Goal: Complete application form

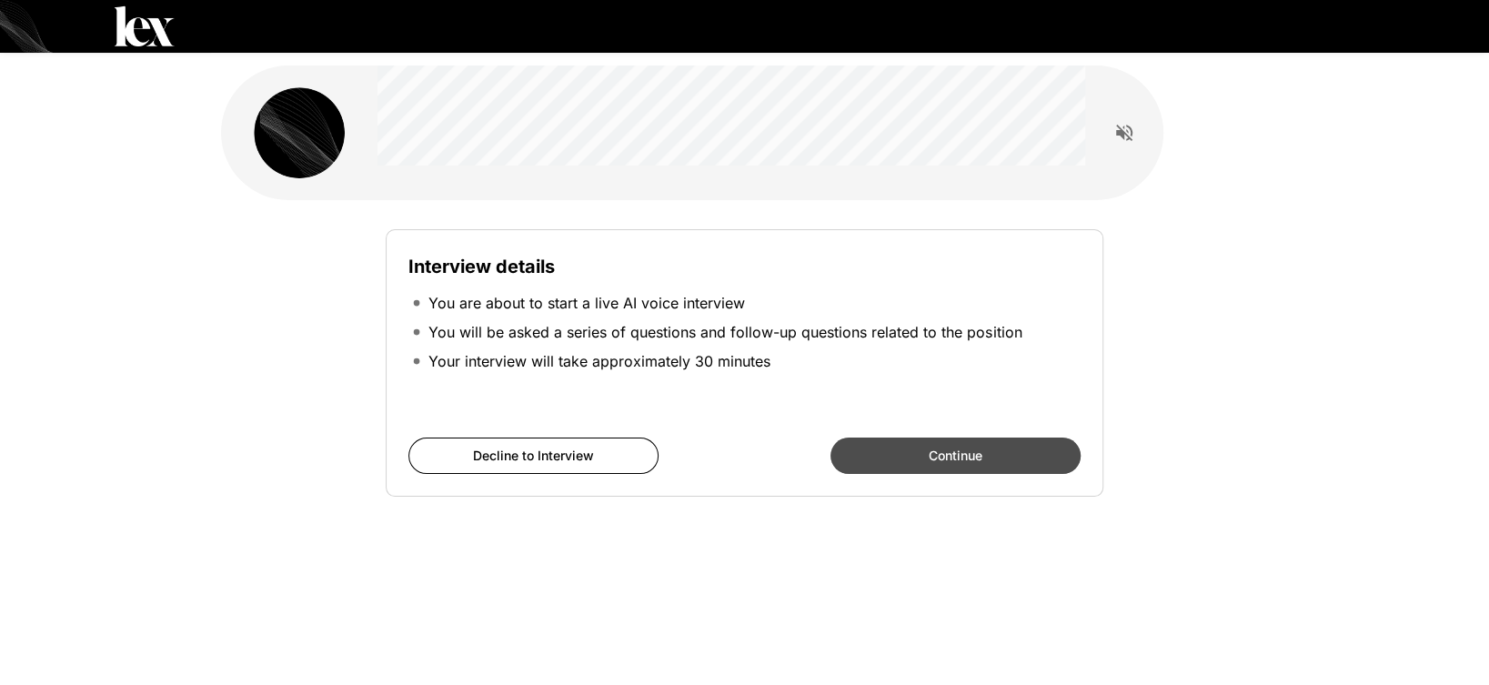
click at [868, 462] on button "Continue" at bounding box center [956, 456] width 250 height 36
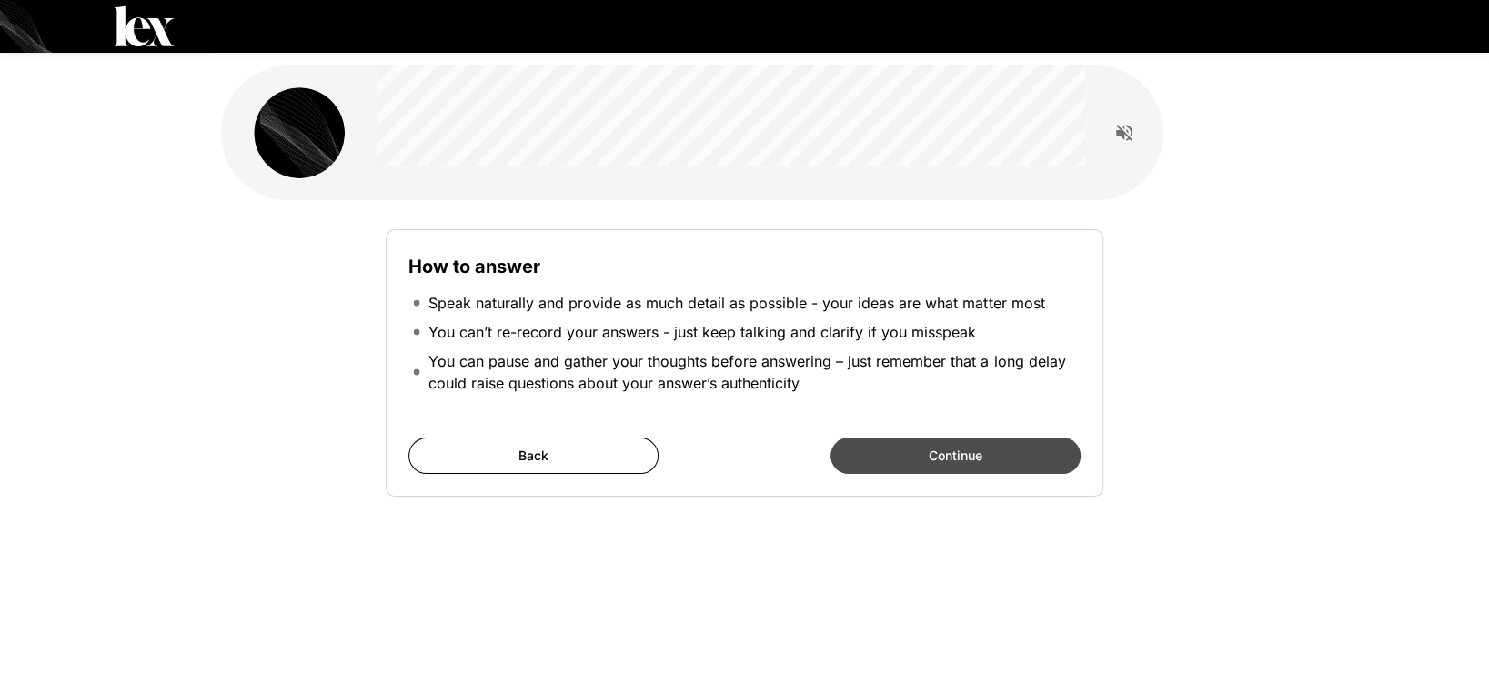
click at [916, 454] on button "Continue" at bounding box center [956, 456] width 250 height 36
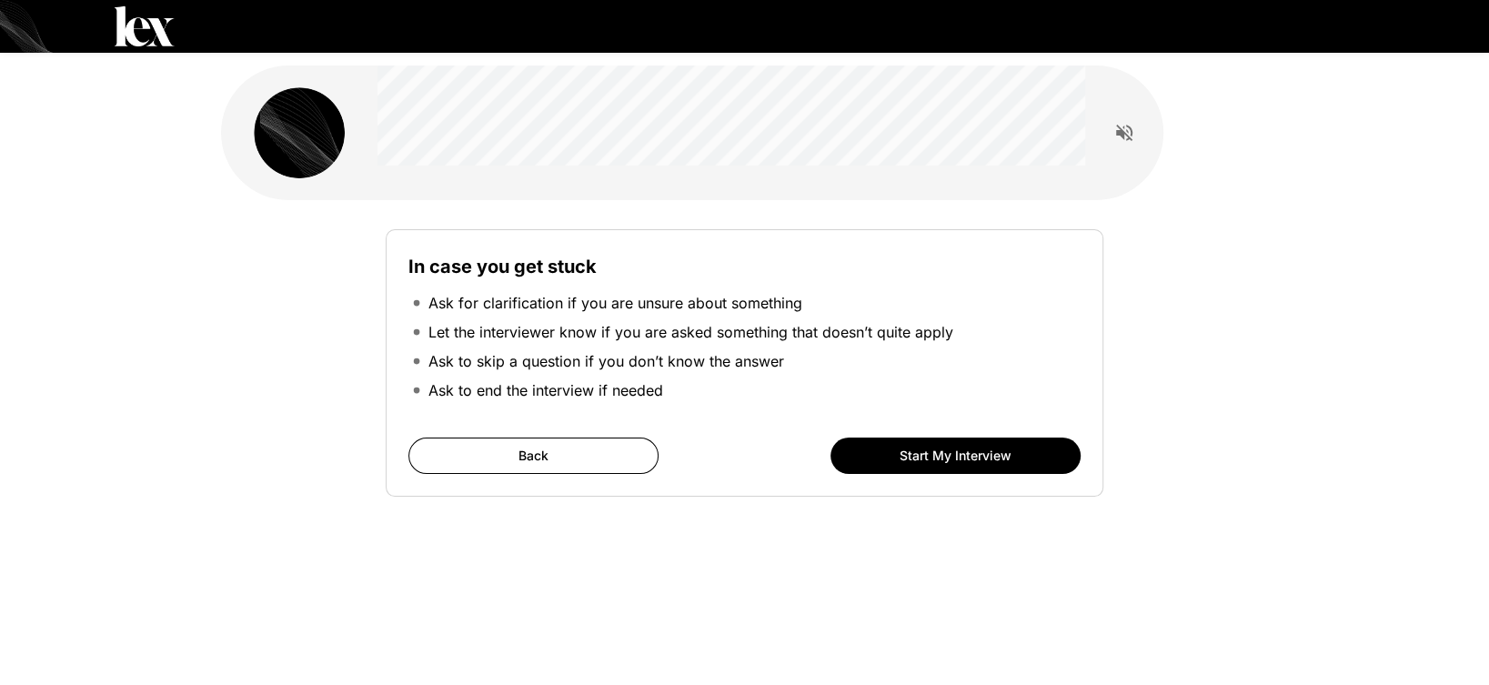
click at [916, 454] on button "Start My Interview" at bounding box center [956, 456] width 250 height 36
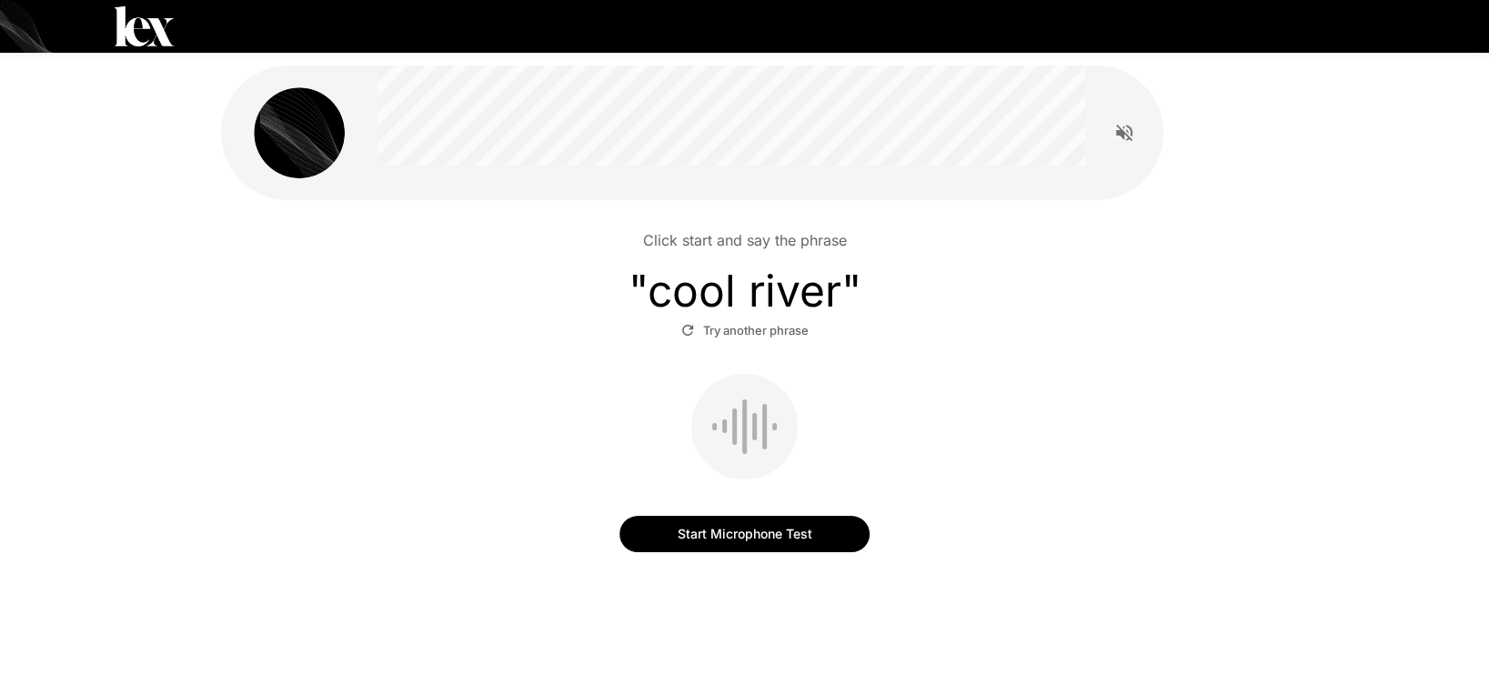
click at [726, 541] on button "Start Microphone Test" at bounding box center [745, 534] width 250 height 36
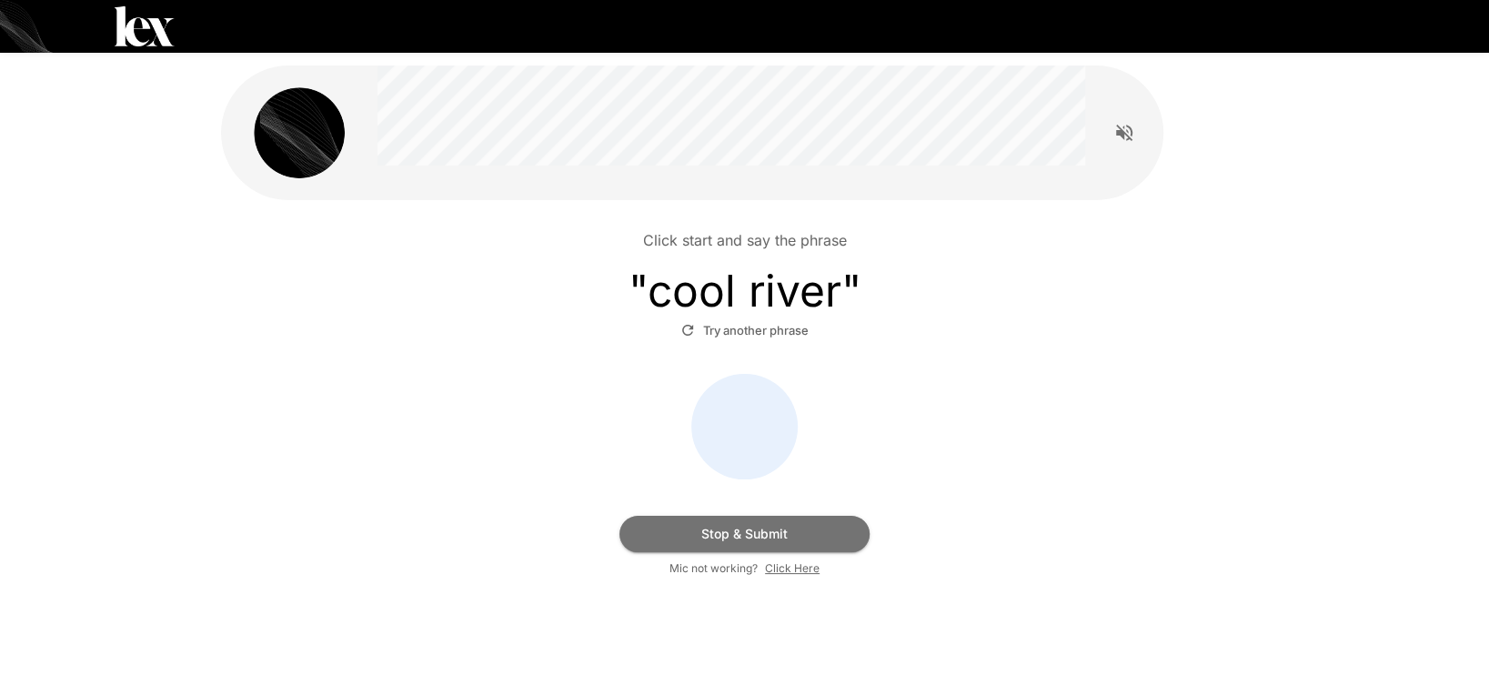
click at [726, 541] on button "Stop & Submit" at bounding box center [745, 534] width 250 height 36
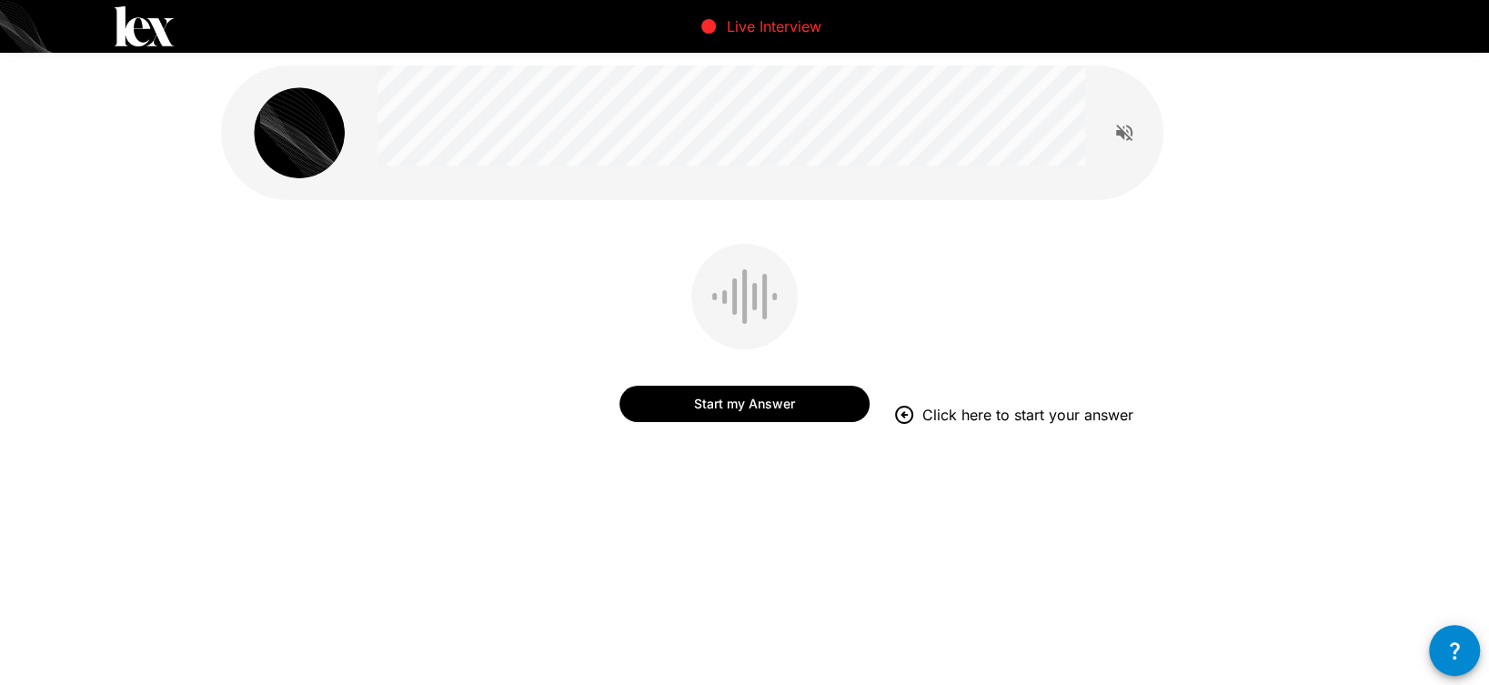
click at [678, 413] on button "Start my Answer" at bounding box center [745, 404] width 250 height 36
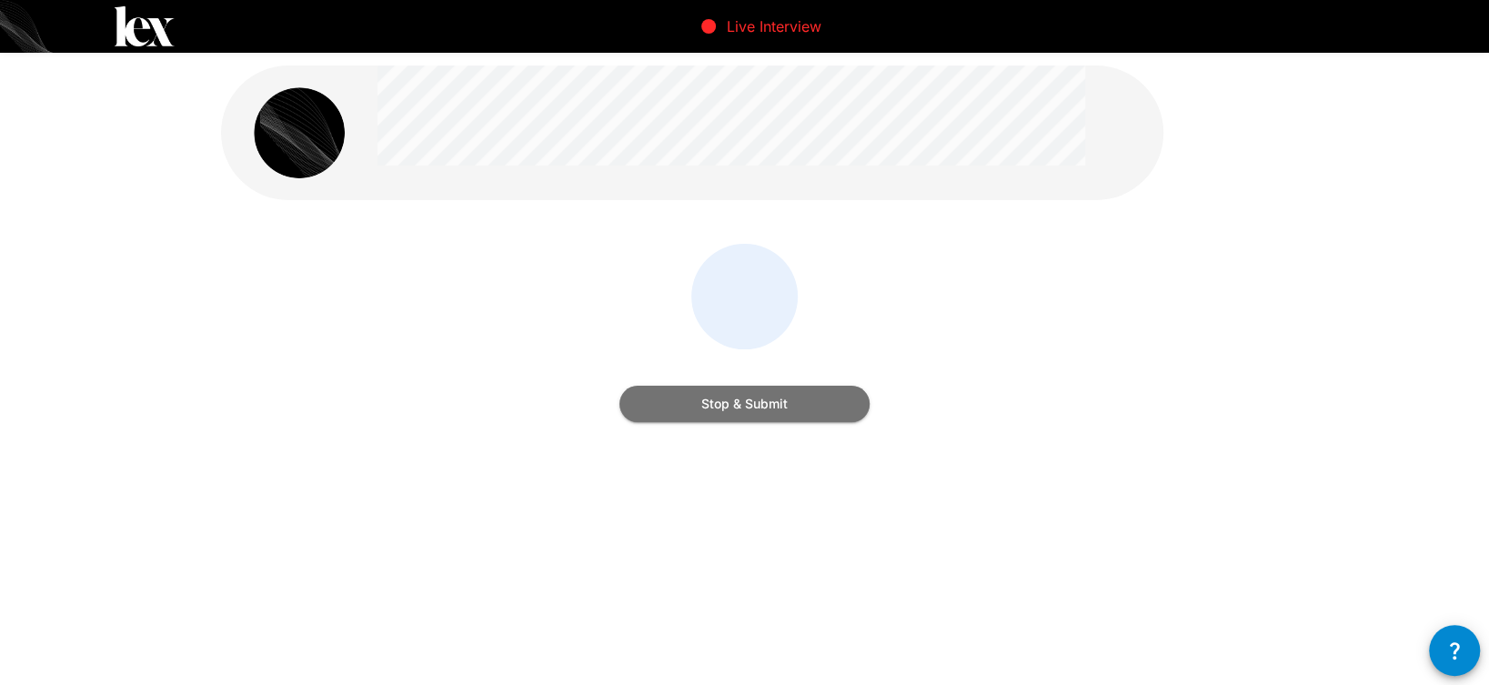
click at [678, 413] on button "Stop & Submit" at bounding box center [745, 404] width 250 height 36
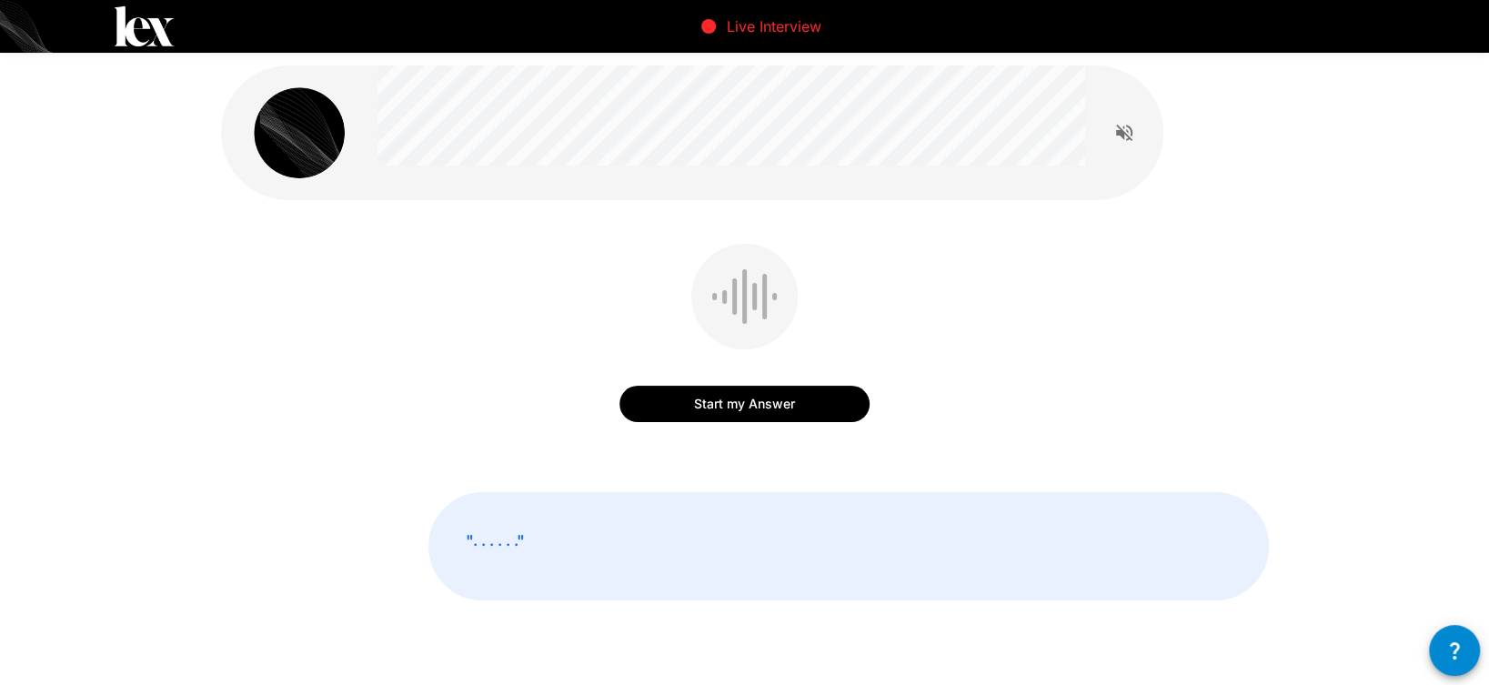
drag, startPoint x: 1, startPoint y: 137, endPoint x: 642, endPoint y: 187, distance: 643.3
click at [642, 187] on div "Start my Answer " . . . . . . "" at bounding box center [744, 373] width 1489 height 746
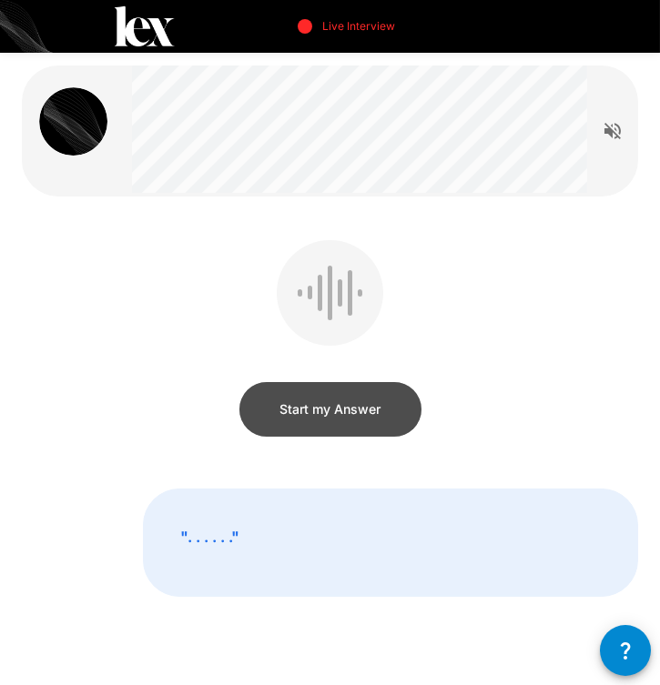
click at [287, 428] on button "Start my Answer" at bounding box center [330, 409] width 182 height 55
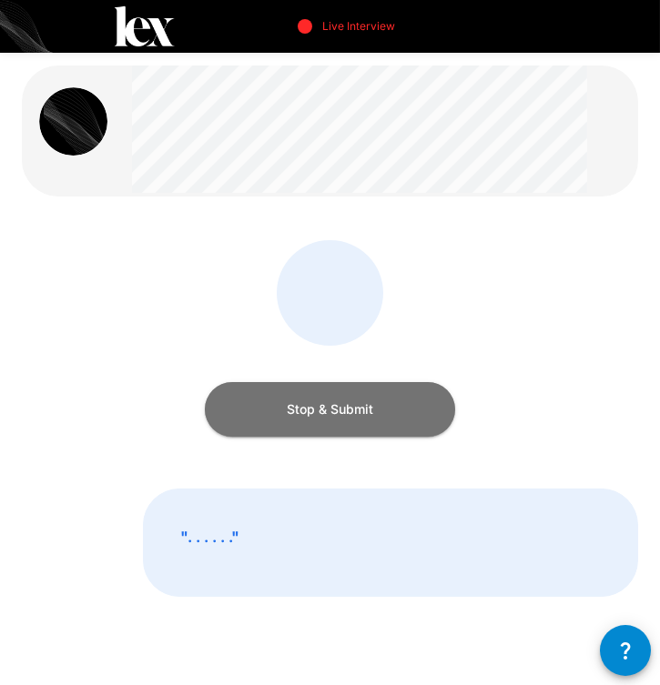
click at [287, 428] on button "Stop & Submit" at bounding box center [330, 409] width 250 height 55
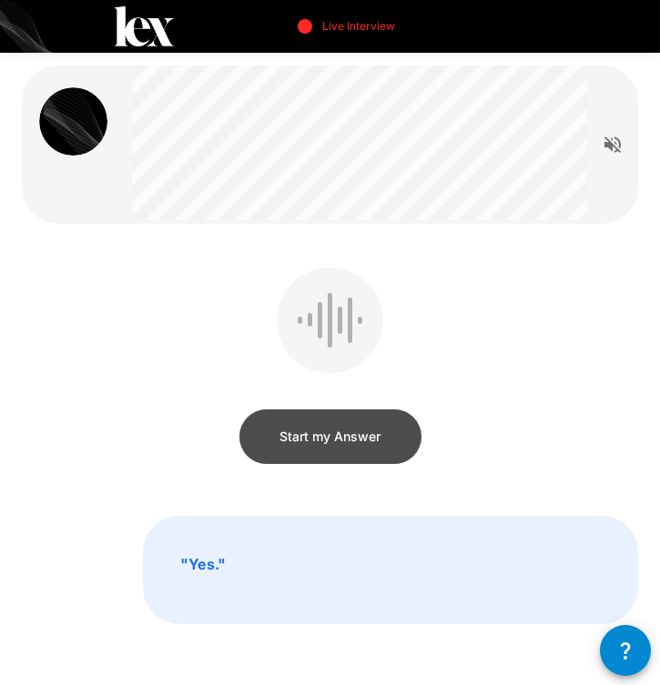
click at [287, 428] on button "Start my Answer" at bounding box center [330, 436] width 182 height 55
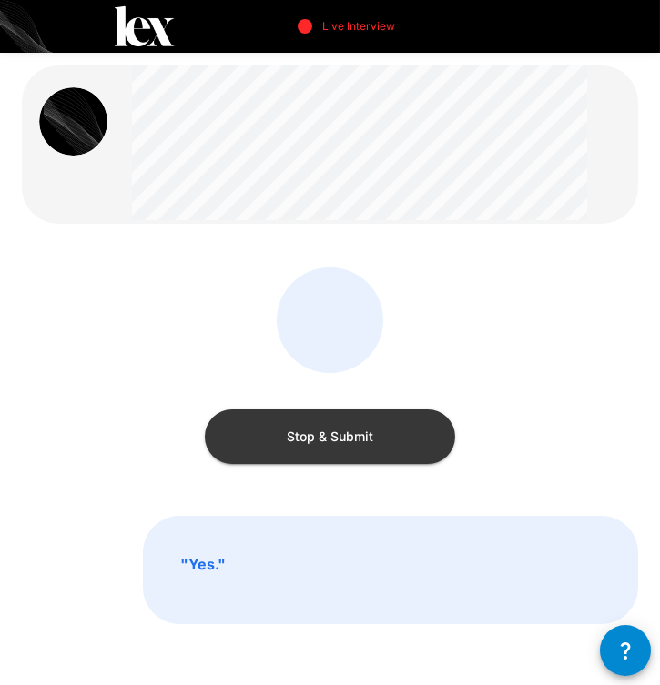
click at [319, 442] on button "Stop & Submit" at bounding box center [330, 436] width 250 height 55
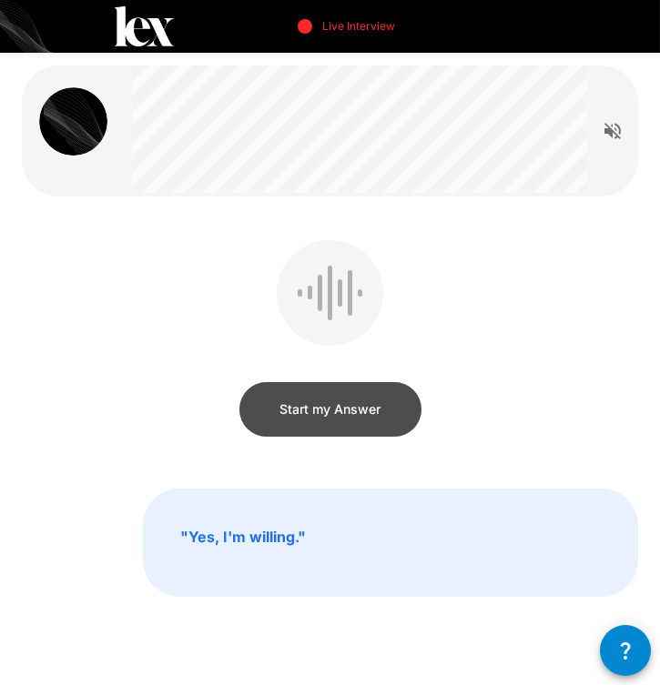
click at [322, 428] on button "Start my Answer" at bounding box center [330, 409] width 182 height 55
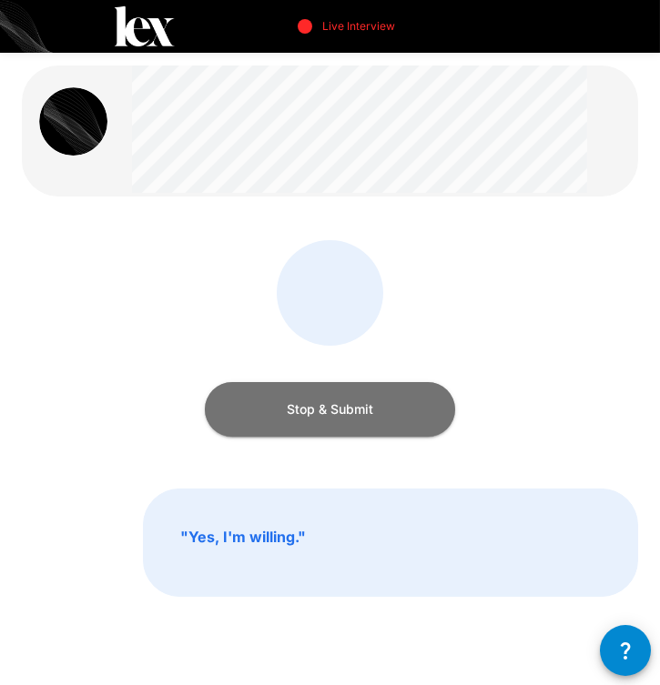
click at [321, 421] on button "Stop & Submit" at bounding box center [330, 409] width 250 height 55
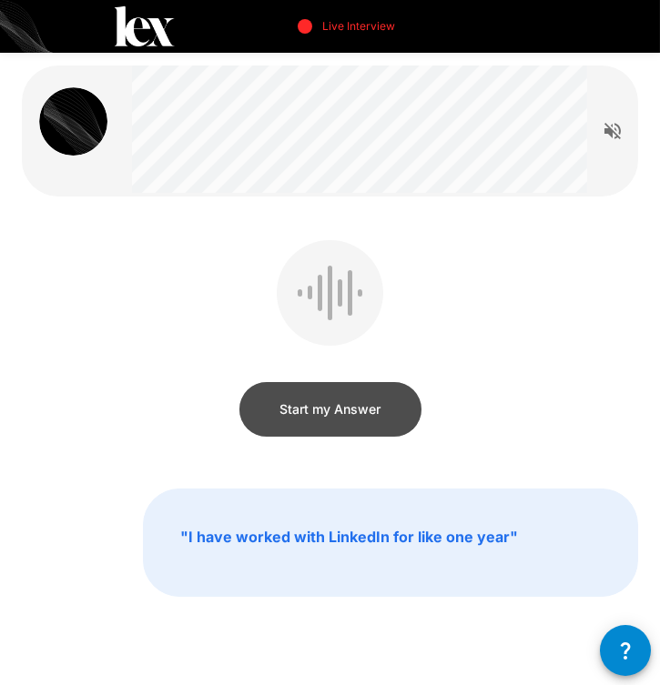
click at [321, 421] on button "Start my Answer" at bounding box center [330, 409] width 182 height 55
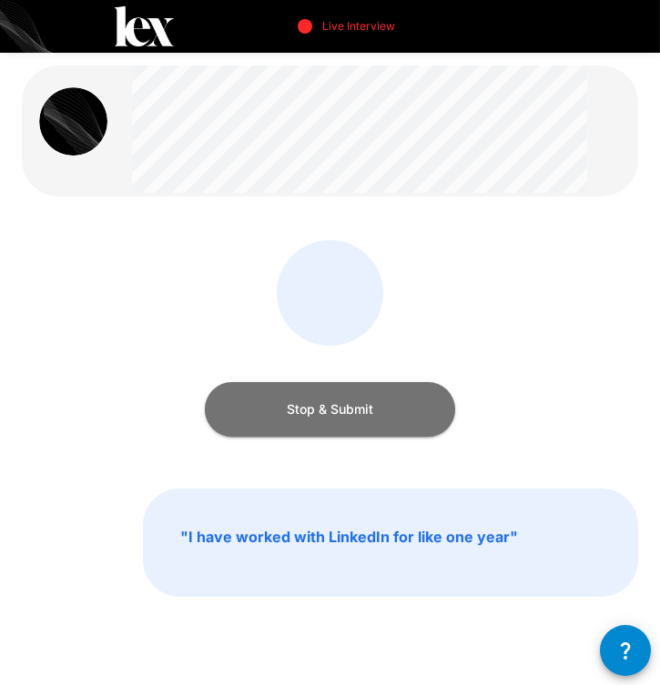
click at [321, 421] on button "Stop & Submit" at bounding box center [330, 409] width 250 height 55
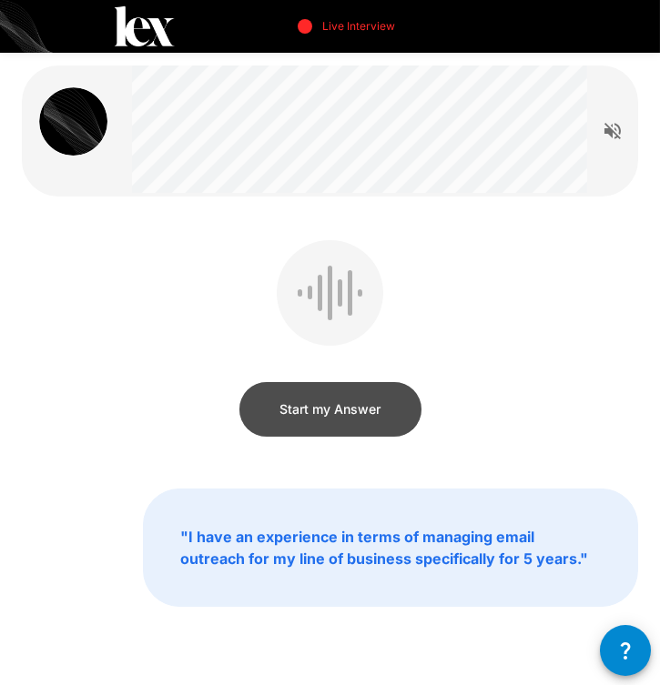
click at [321, 420] on button "Start my Answer" at bounding box center [330, 409] width 182 height 55
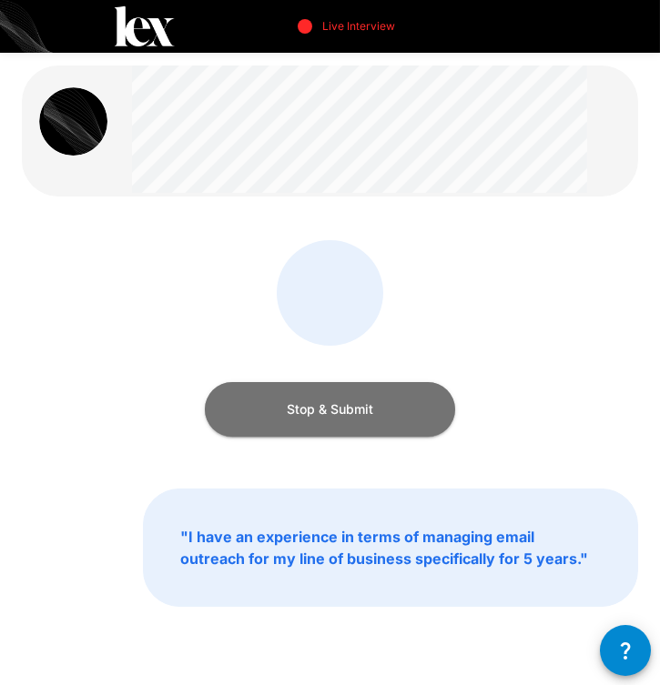
click at [307, 409] on button "Stop & Submit" at bounding box center [330, 409] width 250 height 55
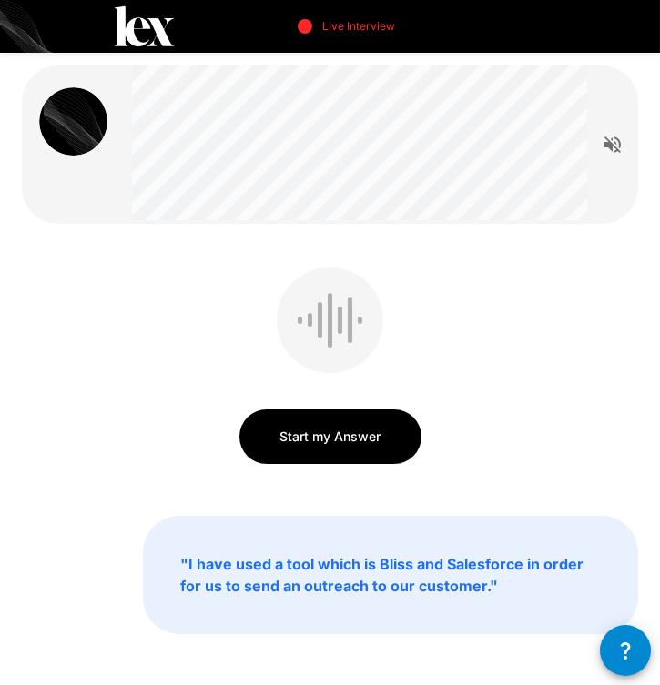
click at [310, 437] on button "Start my Answer" at bounding box center [330, 436] width 182 height 55
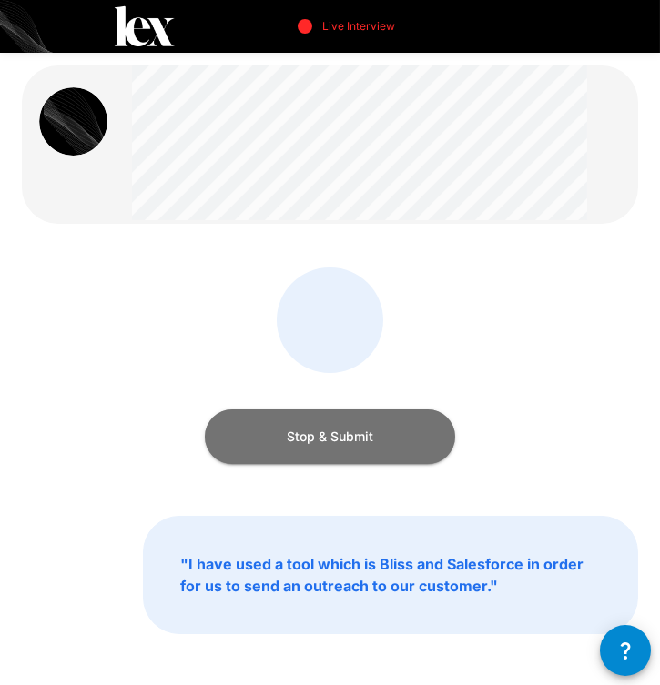
click at [296, 435] on button "Stop & Submit" at bounding box center [330, 436] width 250 height 55
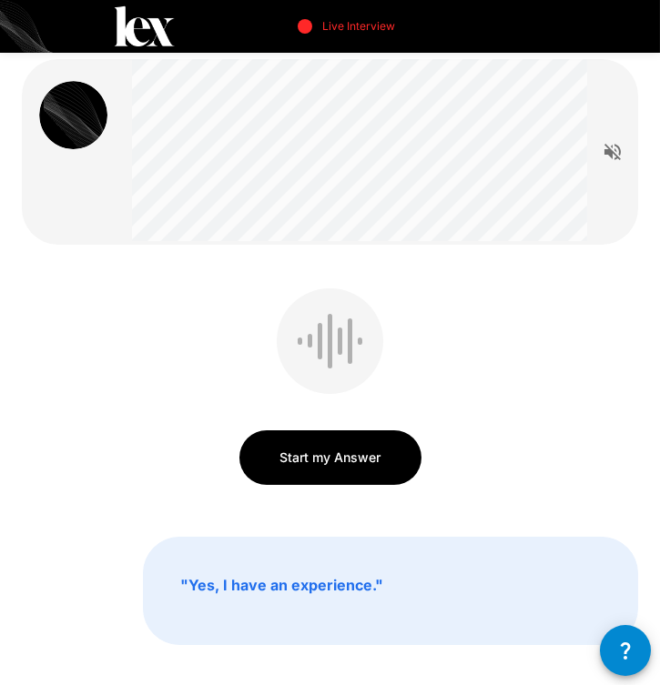
scroll to position [8, 0]
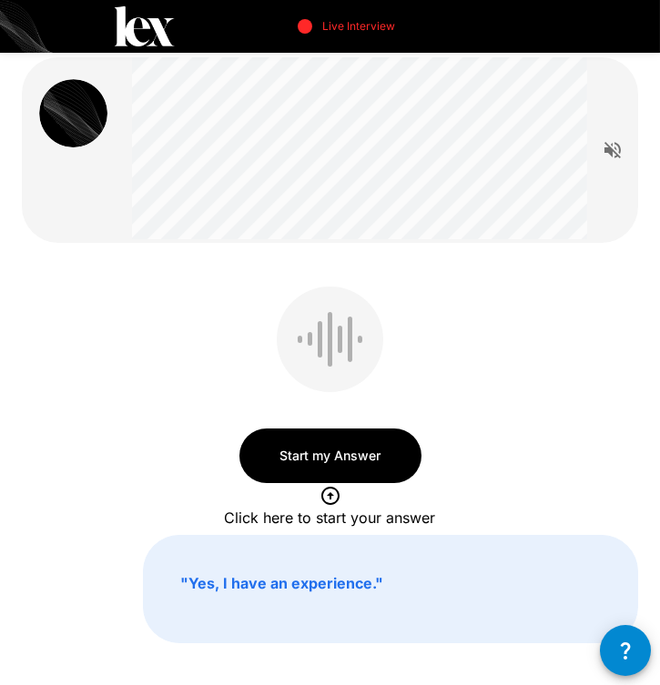
click at [374, 455] on button "Start my Answer" at bounding box center [330, 455] width 182 height 55
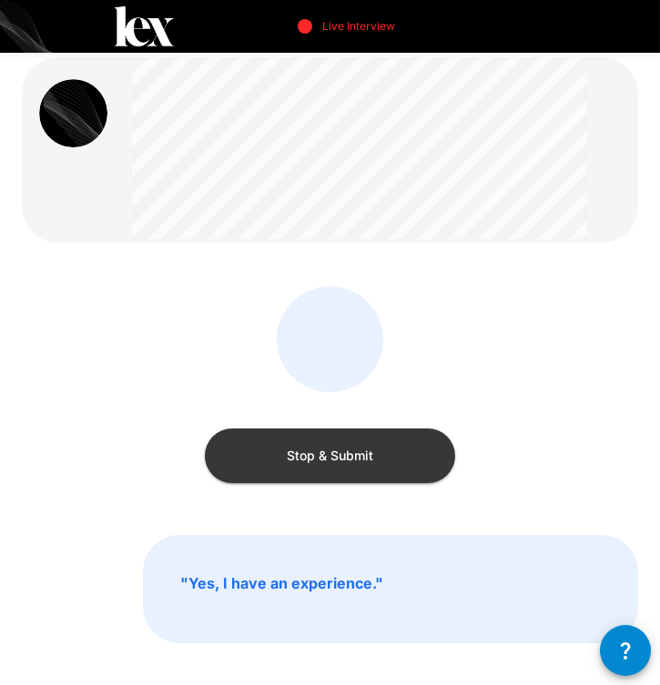
click at [398, 458] on button "Stop & Submit" at bounding box center [330, 455] width 250 height 55
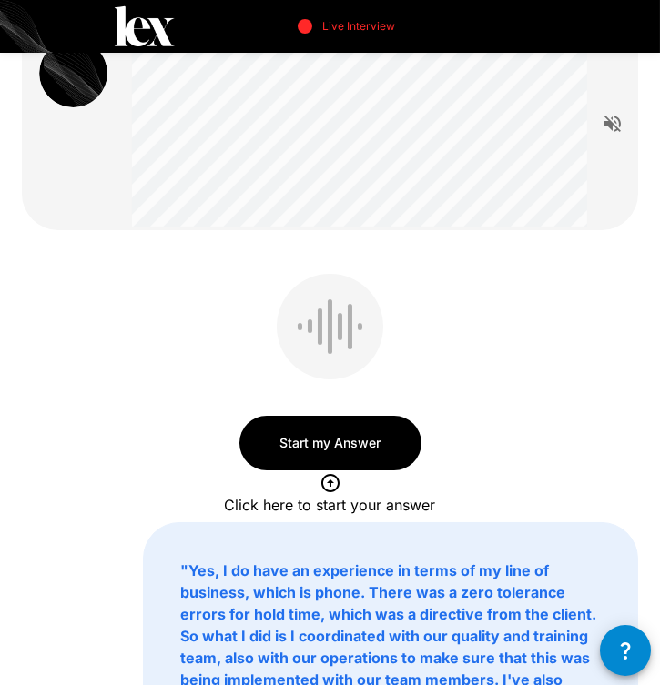
scroll to position [55, 0]
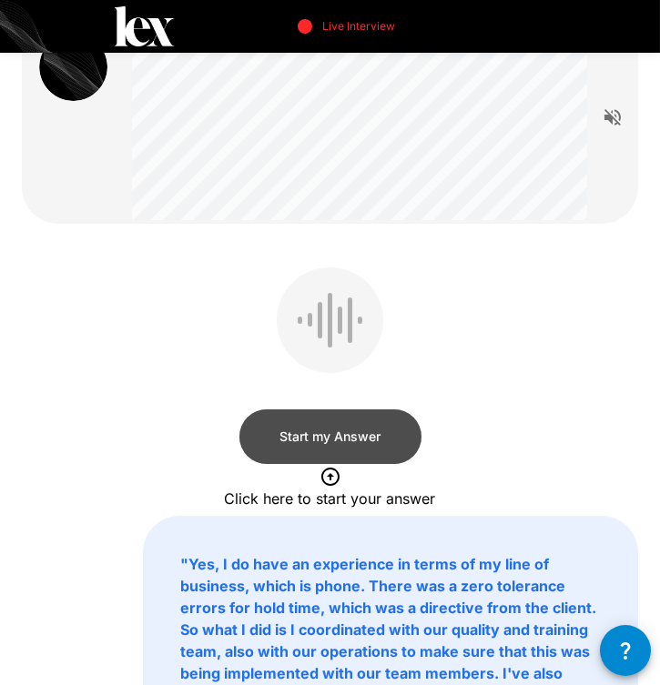
click at [312, 438] on button "Start my Answer" at bounding box center [330, 436] width 182 height 55
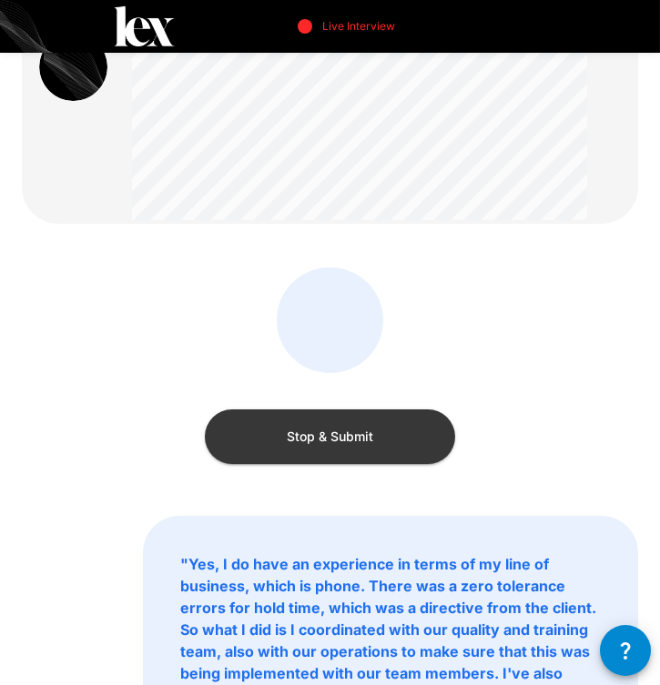
click at [356, 436] on button "Stop & Submit" at bounding box center [330, 436] width 250 height 55
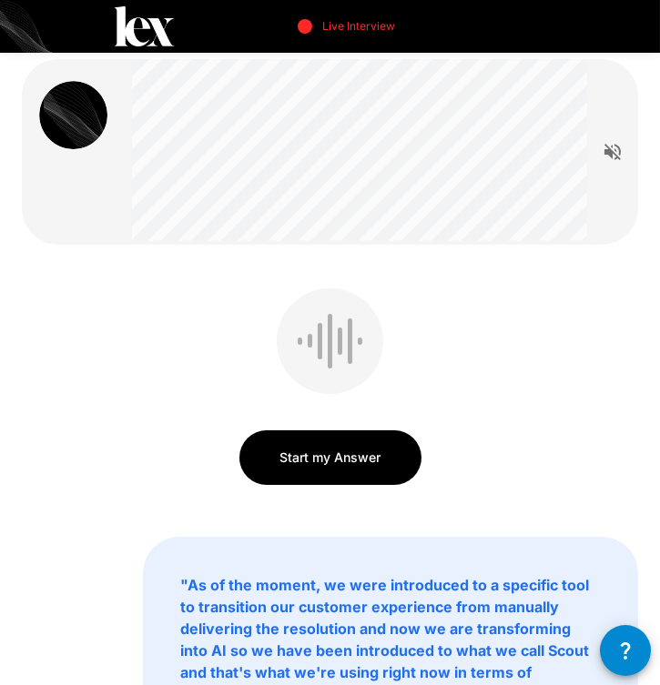
scroll to position [8, 0]
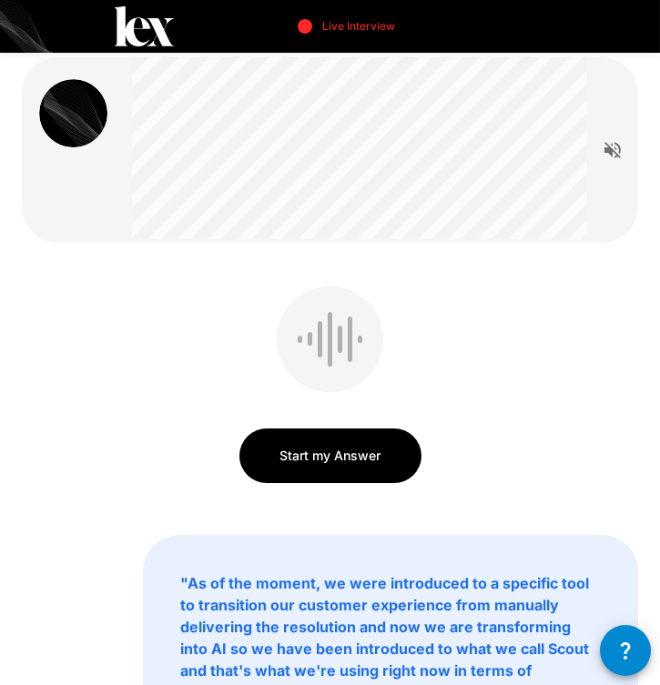
click at [337, 451] on button "Start my Answer" at bounding box center [330, 455] width 182 height 55
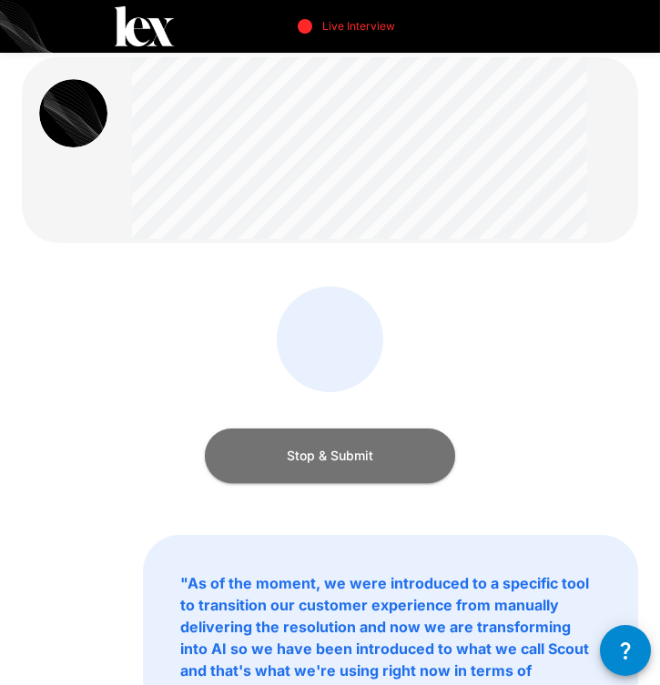
click at [370, 435] on button "Stop & Submit" at bounding box center [330, 455] width 250 height 55
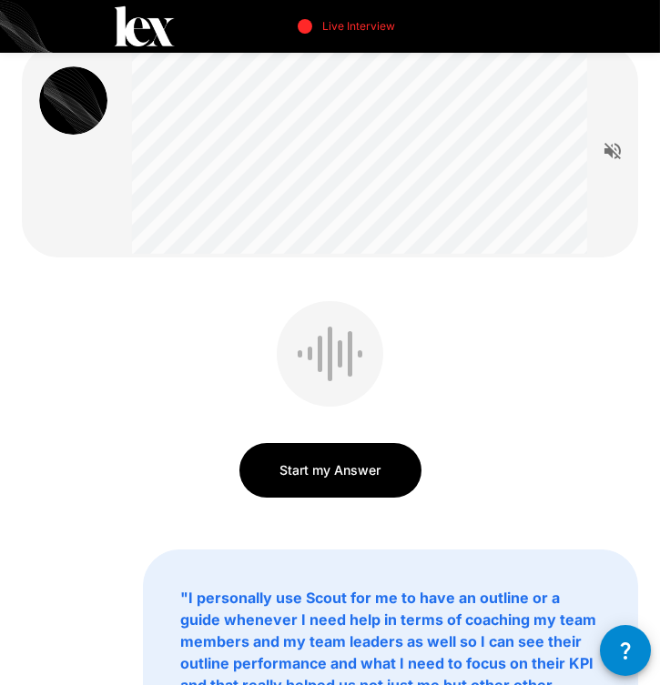
scroll to position [28, 0]
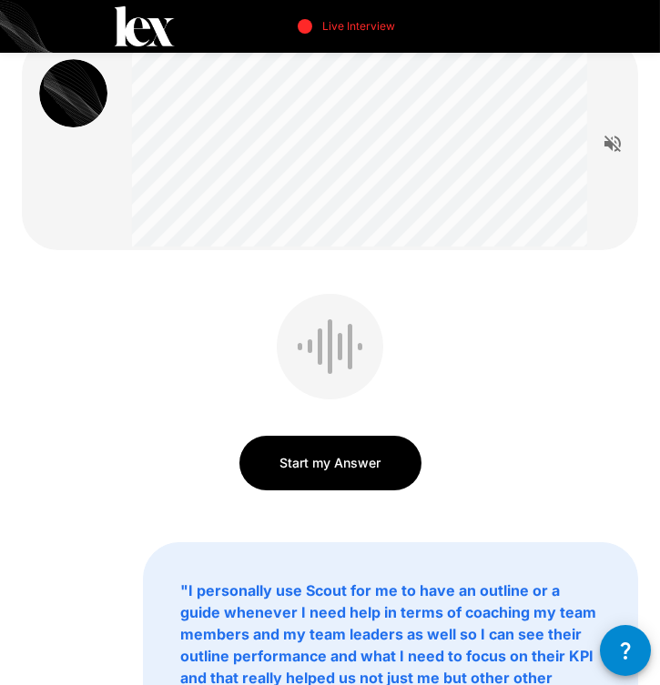
click at [339, 456] on button "Start my Answer" at bounding box center [330, 463] width 182 height 55
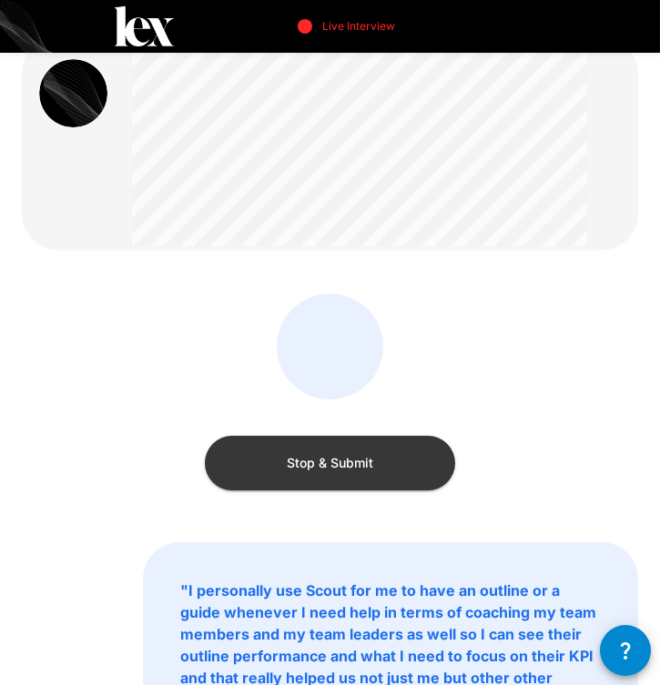
click at [353, 455] on button "Stop & Submit" at bounding box center [330, 463] width 250 height 55
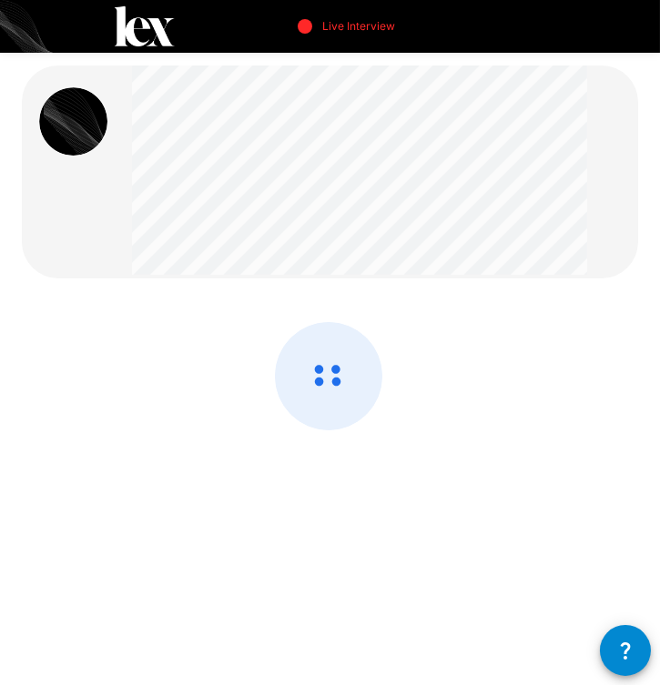
scroll to position [0, 0]
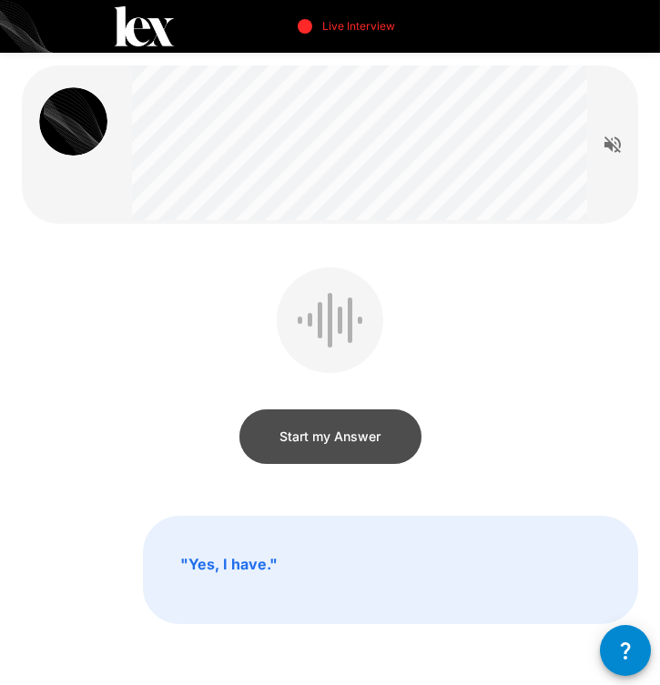
click at [353, 444] on button "Start my Answer" at bounding box center [330, 436] width 182 height 55
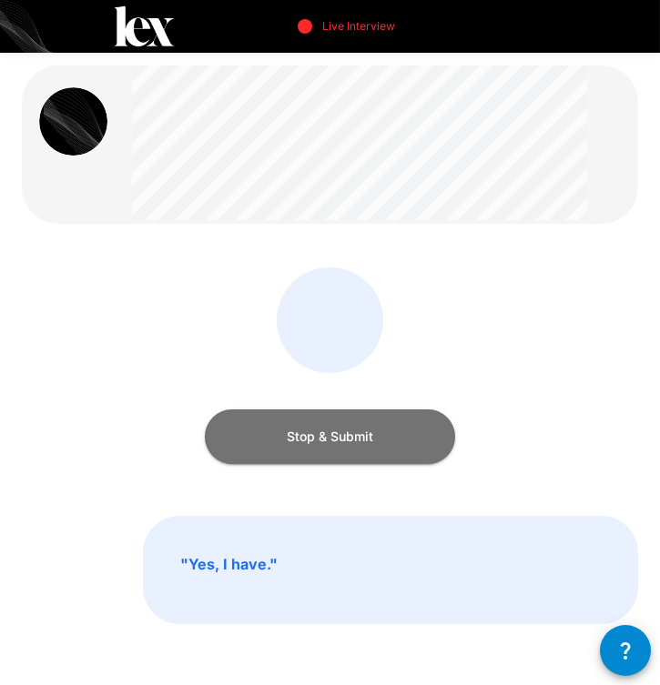
click at [353, 444] on button "Stop & Submit" at bounding box center [330, 436] width 250 height 55
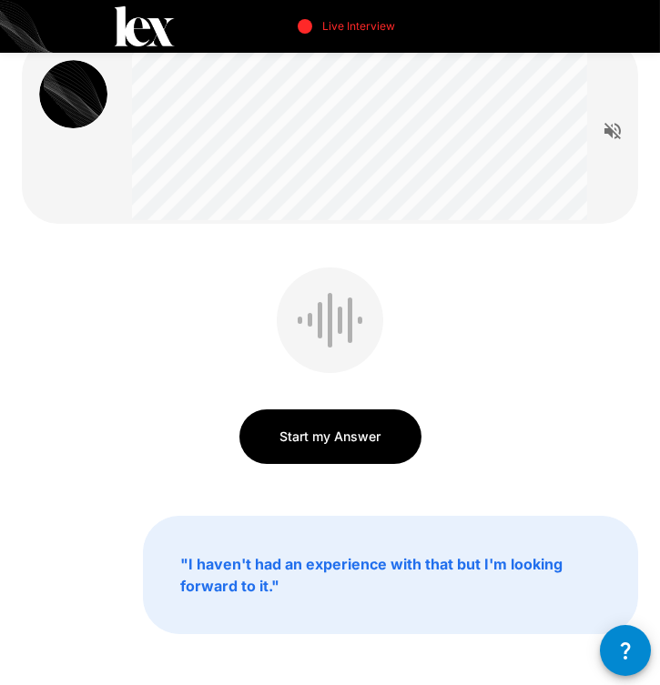
scroll to position [28, 0]
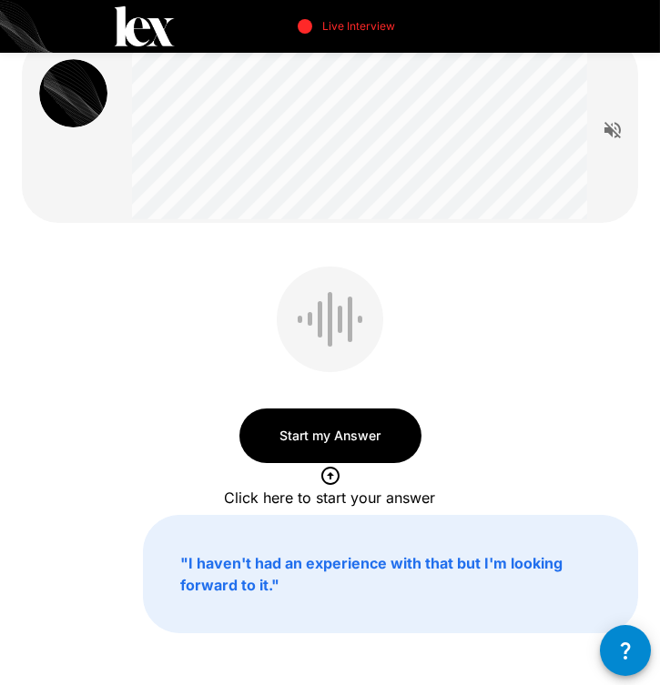
click at [355, 436] on button "Start my Answer" at bounding box center [330, 435] width 182 height 55
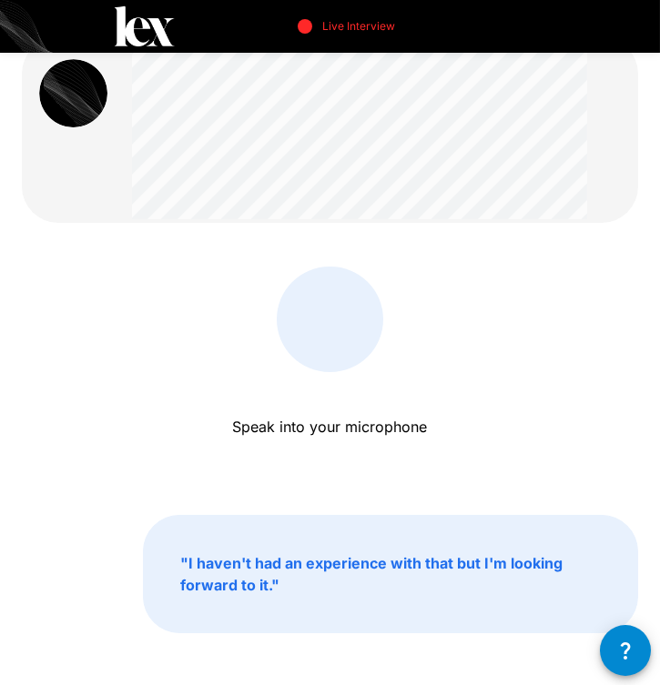
scroll to position [19, 0]
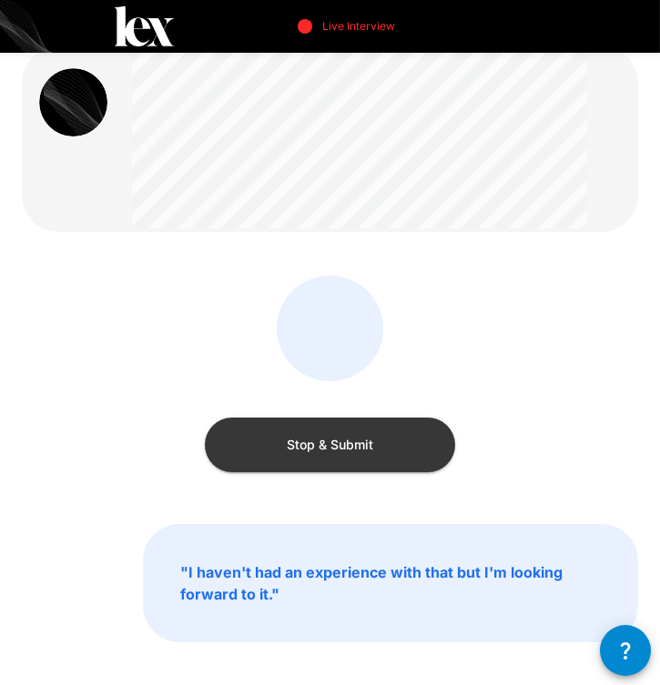
click at [353, 445] on button "Stop & Submit" at bounding box center [330, 445] width 250 height 55
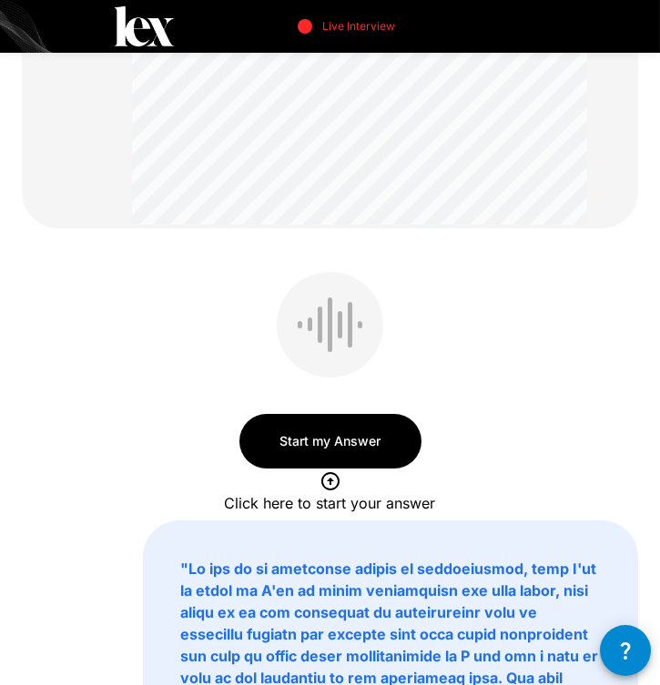
scroll to position [255, 0]
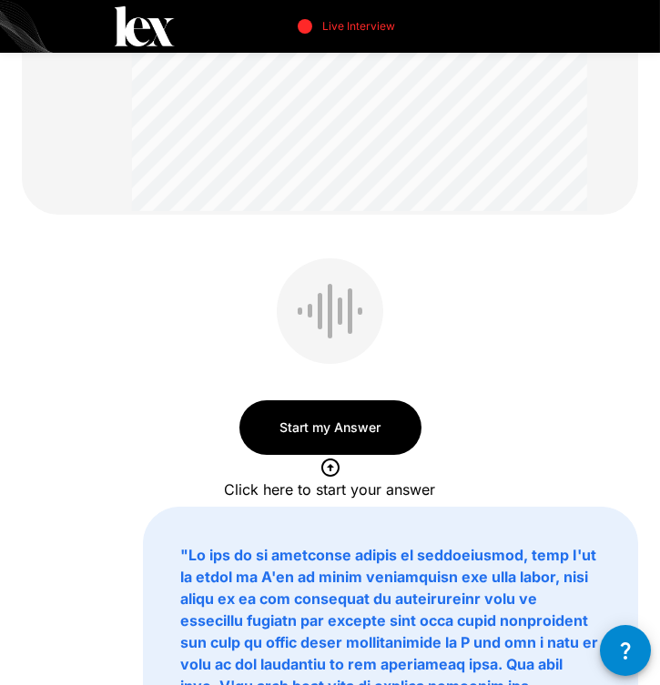
click at [326, 428] on button "Start my Answer" at bounding box center [330, 427] width 182 height 55
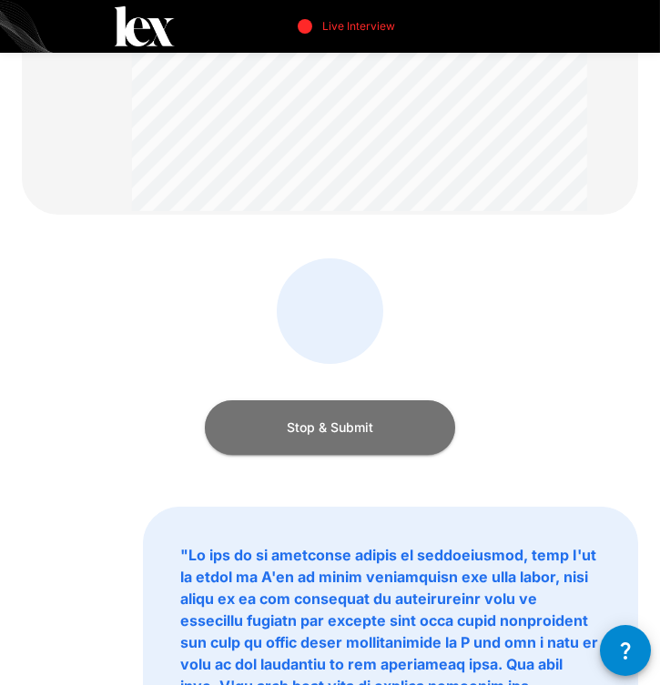
click at [379, 413] on button "Stop & Submit" at bounding box center [330, 427] width 250 height 55
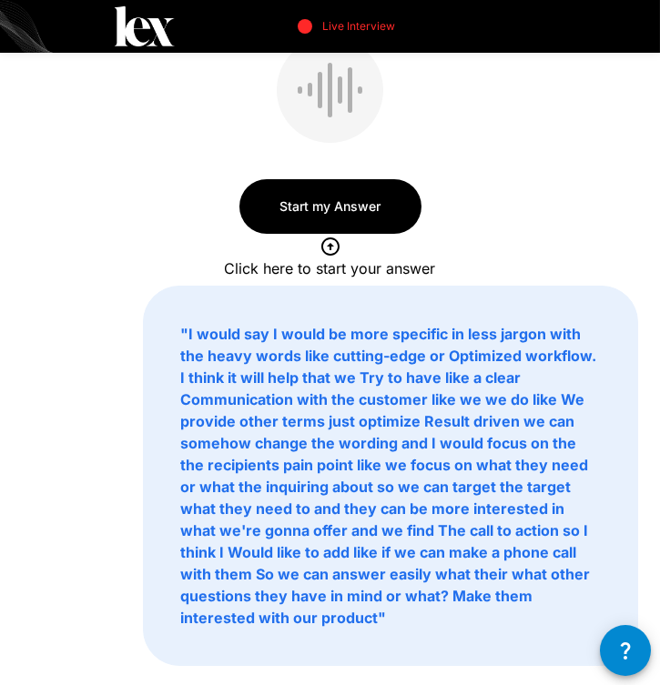
scroll to position [296, 0]
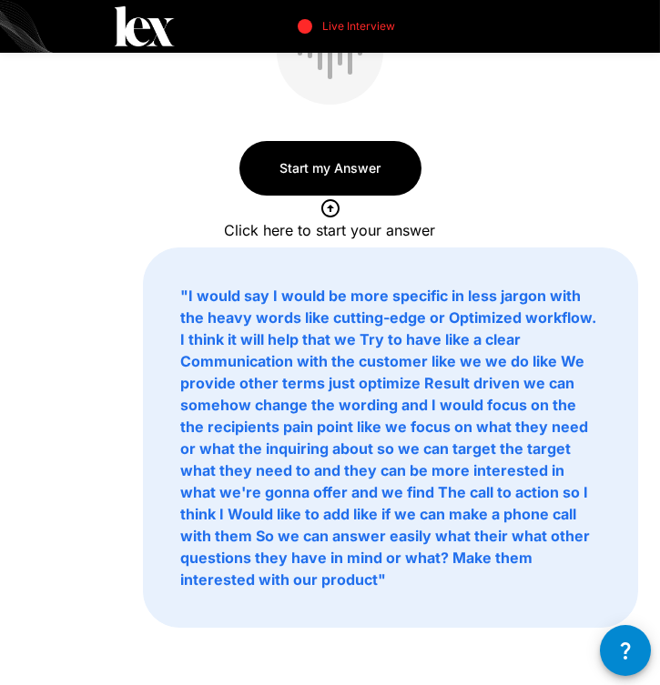
click at [319, 148] on button "Start my Answer" at bounding box center [330, 168] width 182 height 55
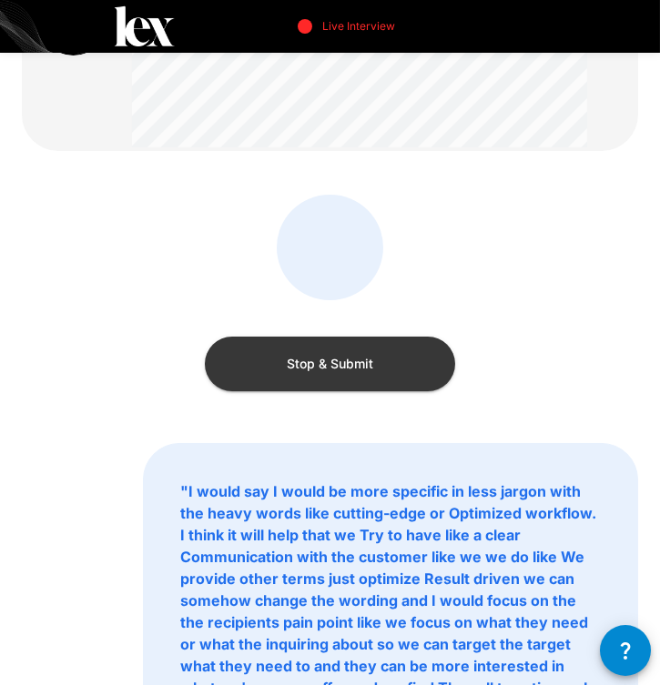
scroll to position [96, 0]
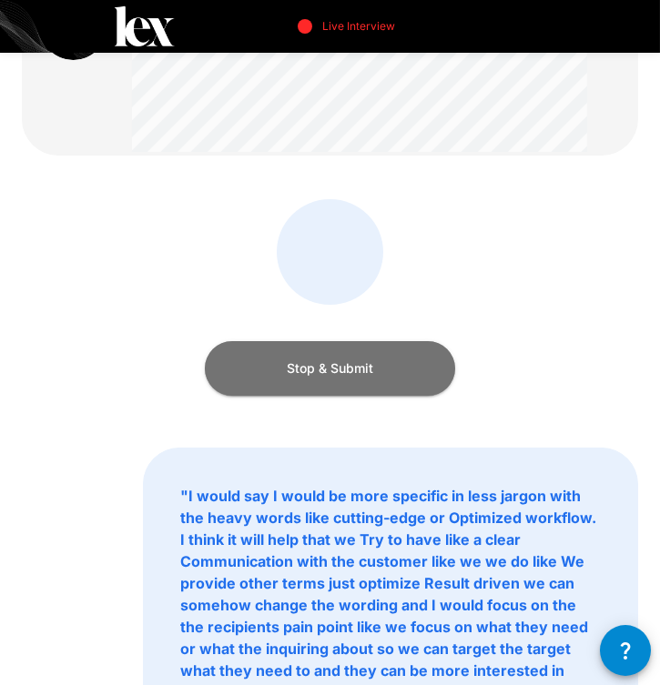
click at [378, 359] on button "Stop & Submit" at bounding box center [330, 368] width 250 height 55
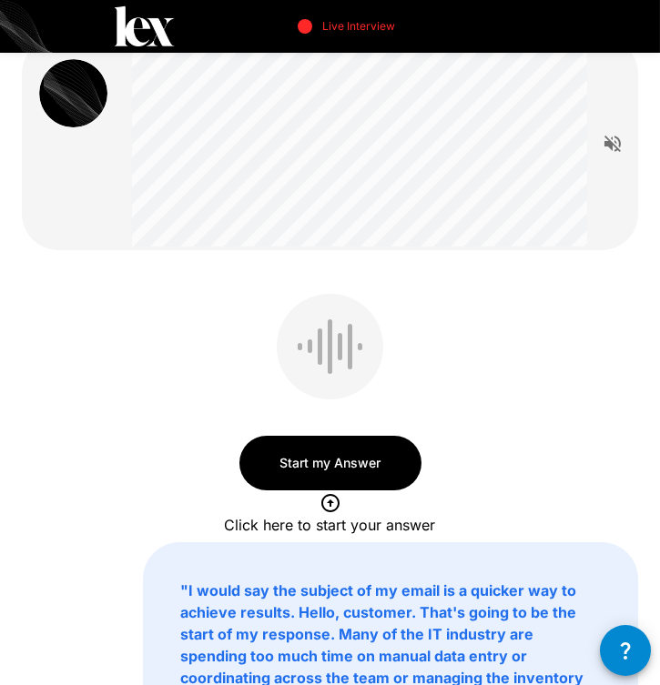
scroll to position [49, 0]
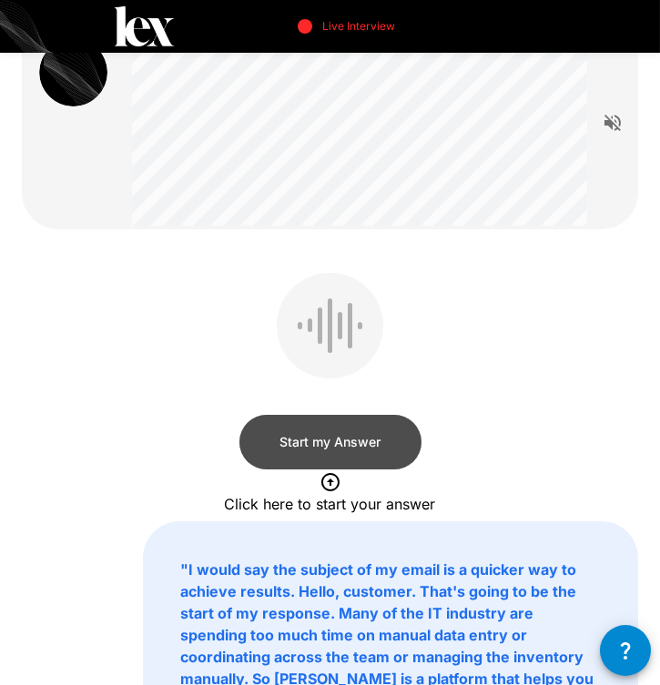
click at [306, 435] on button "Start my Answer" at bounding box center [330, 442] width 182 height 55
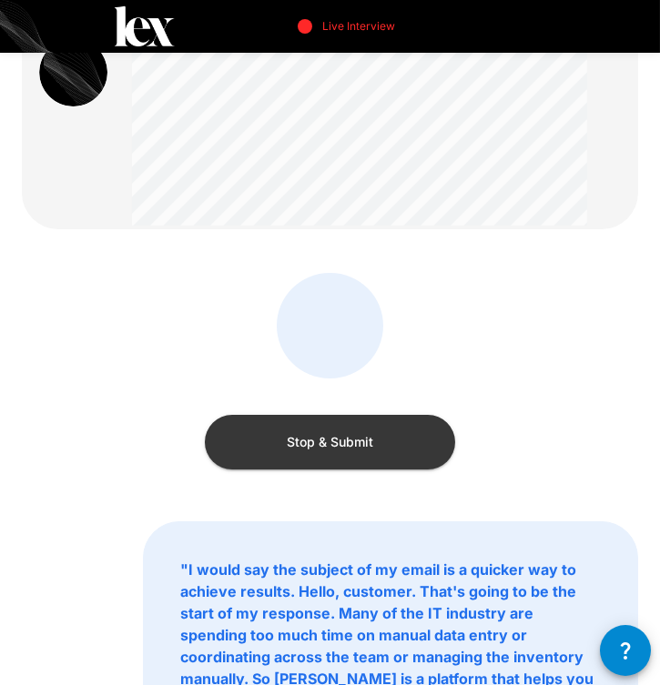
scroll to position [57, 0]
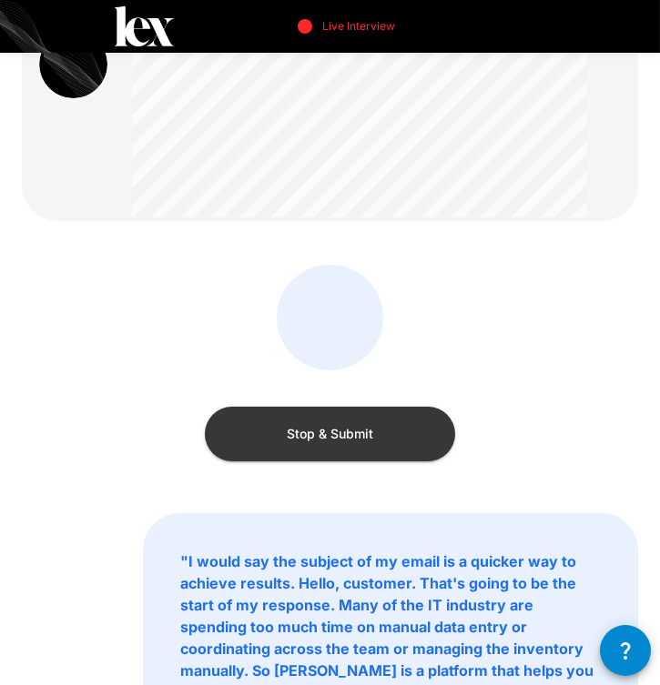
click at [383, 433] on button "Stop & Submit" at bounding box center [330, 434] width 250 height 55
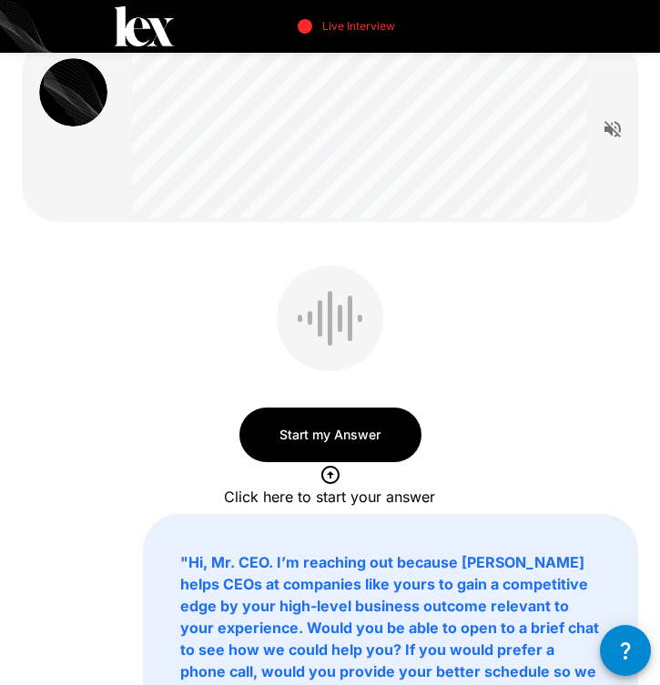
scroll to position [59, 0]
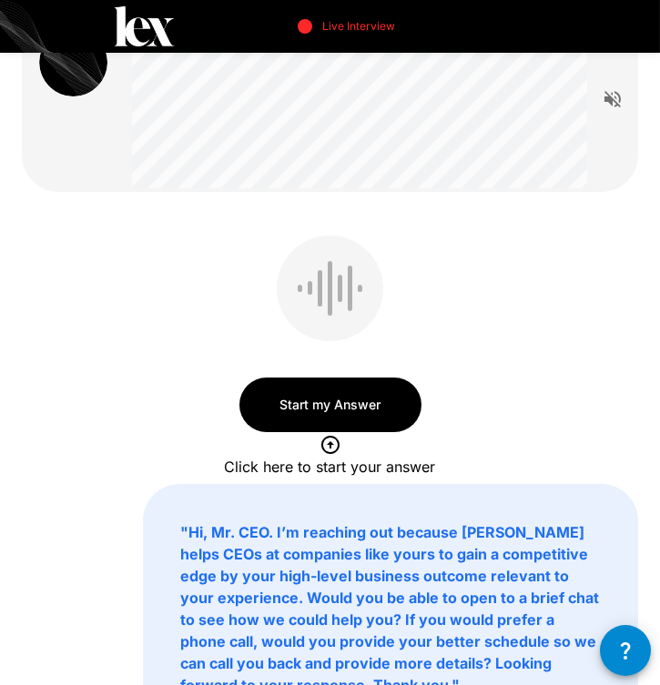
click at [368, 398] on button "Start my Answer" at bounding box center [330, 405] width 182 height 55
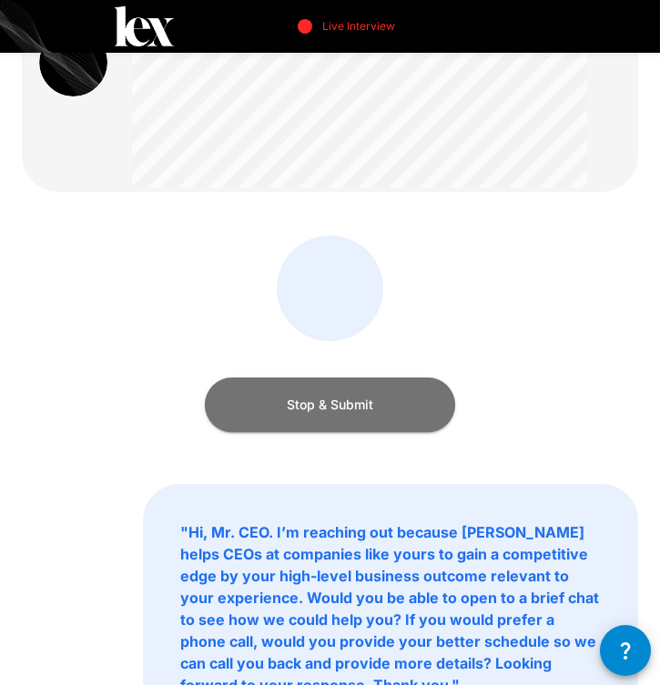
click at [392, 412] on button "Stop & Submit" at bounding box center [330, 405] width 250 height 55
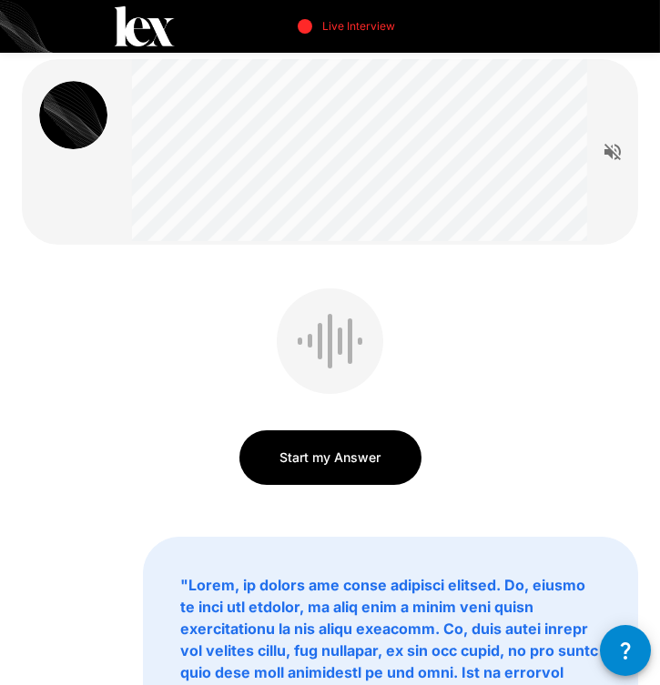
scroll to position [8, 0]
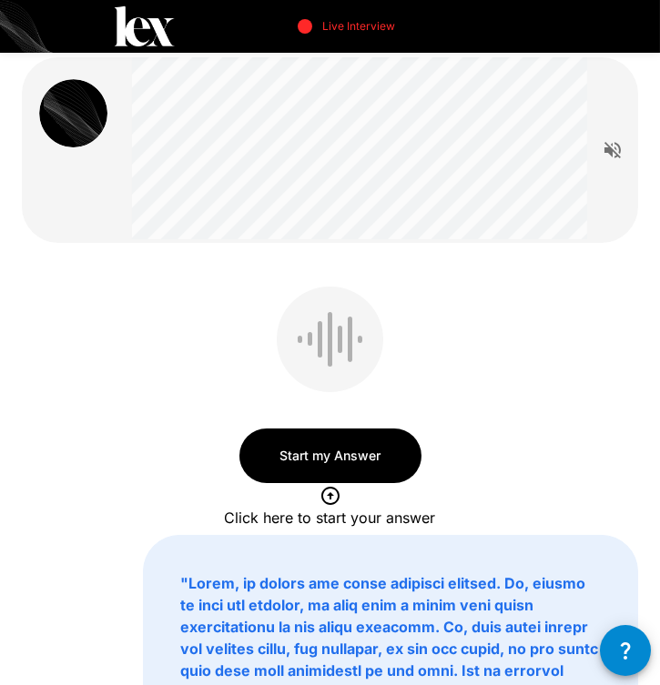
click at [338, 469] on button "Start my Answer" at bounding box center [330, 455] width 182 height 55
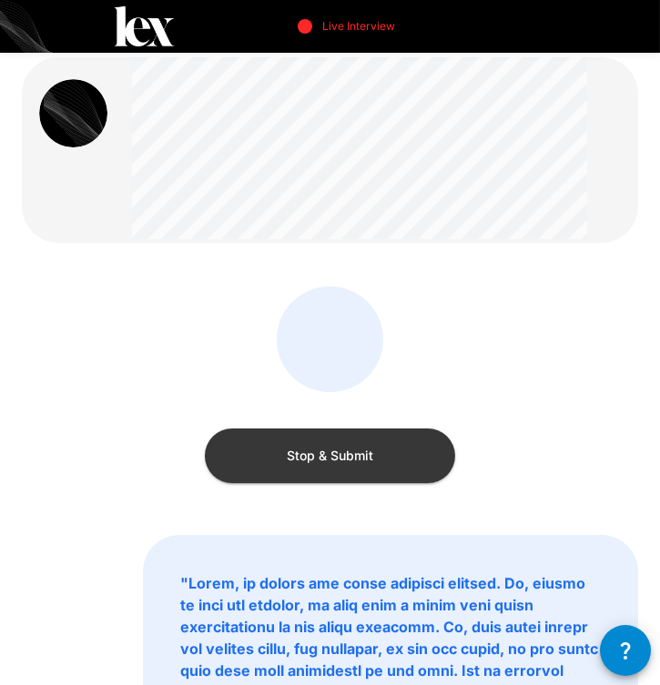
click at [352, 449] on button "Stop & Submit" at bounding box center [330, 455] width 250 height 55
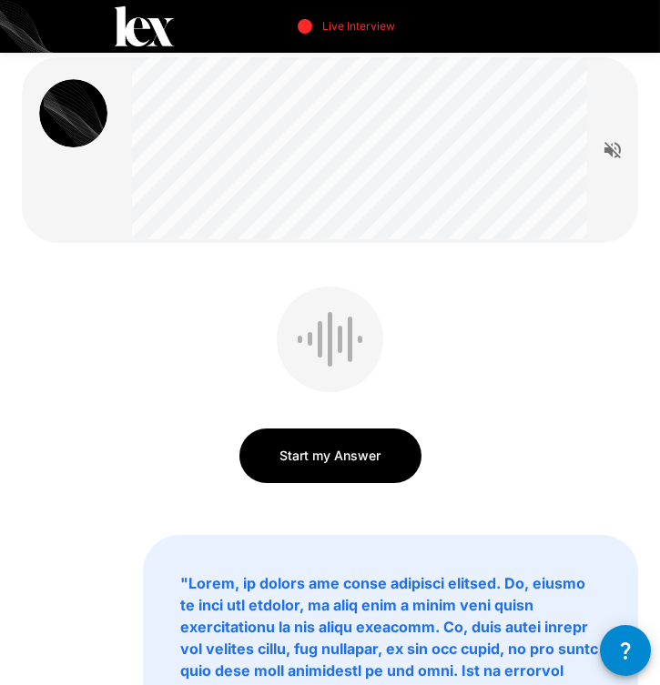
scroll to position [0, 0]
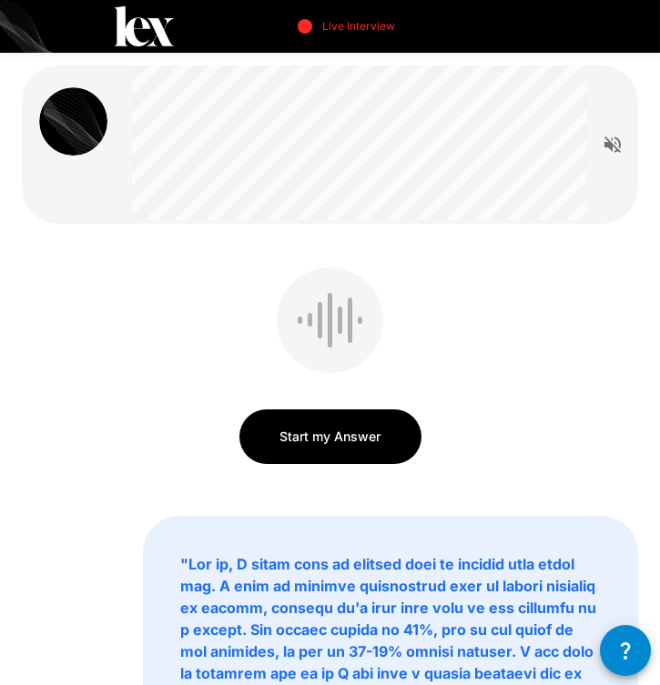
click at [325, 428] on button "Start my Answer" at bounding box center [330, 436] width 182 height 55
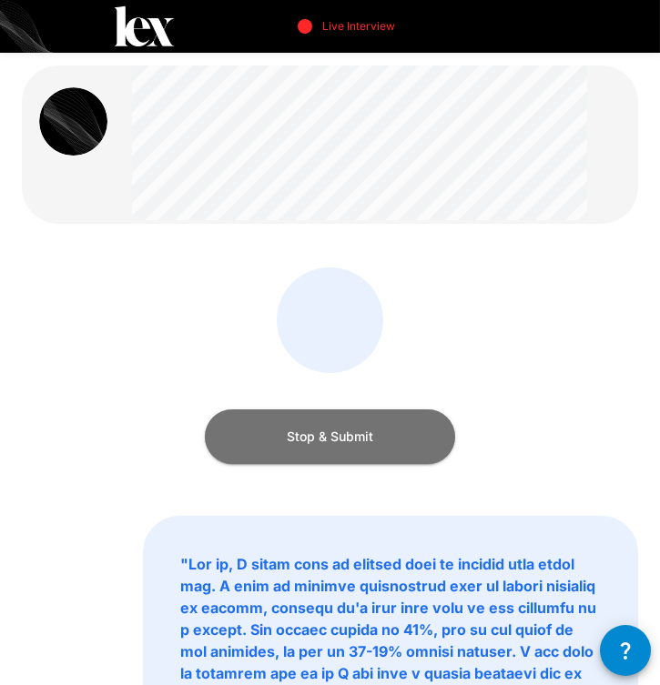
click at [282, 436] on button "Stop & Submit" at bounding box center [330, 436] width 250 height 55
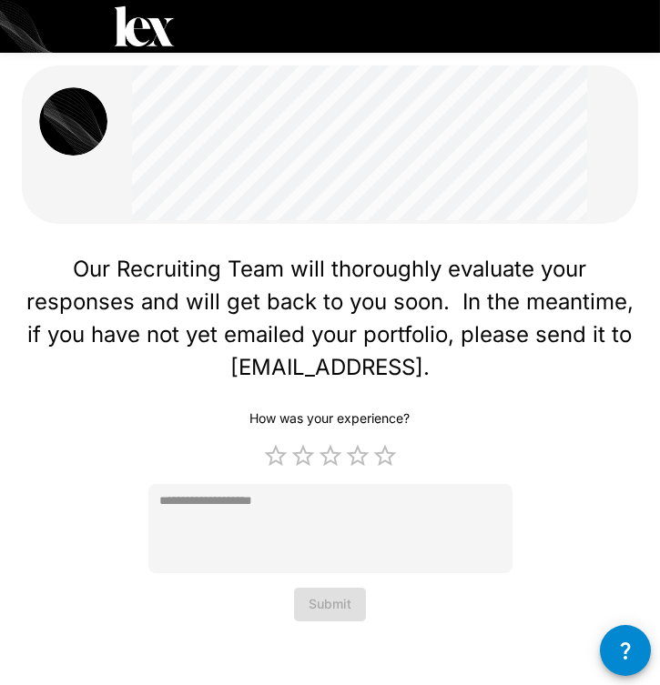
type textarea "*"
